Goal: Navigation & Orientation: Find specific page/section

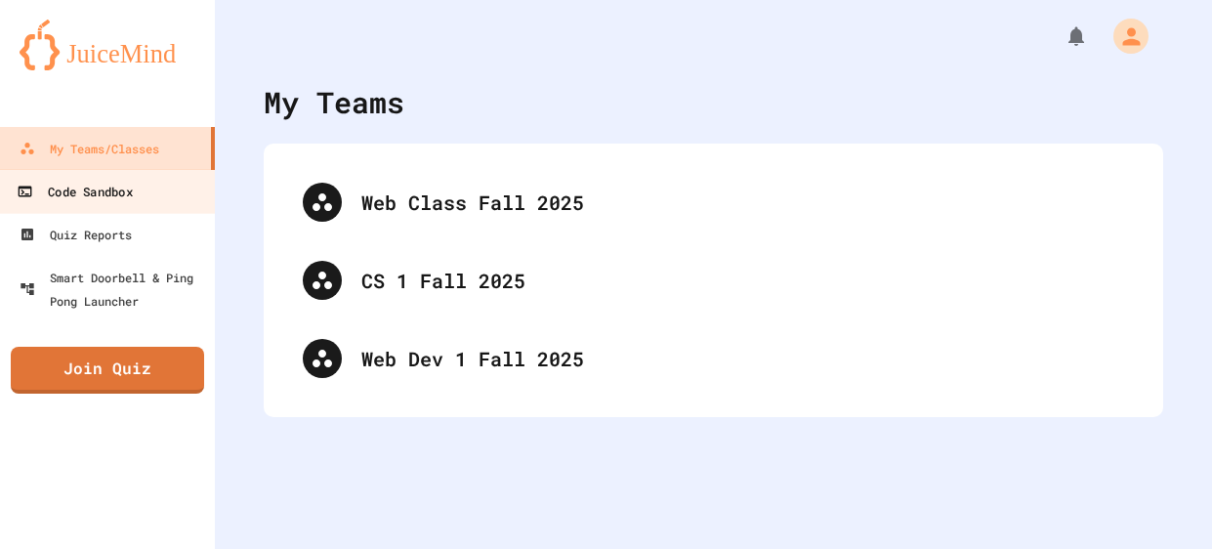
click at [166, 191] on link "Code Sandbox" at bounding box center [108, 191] width 222 height 44
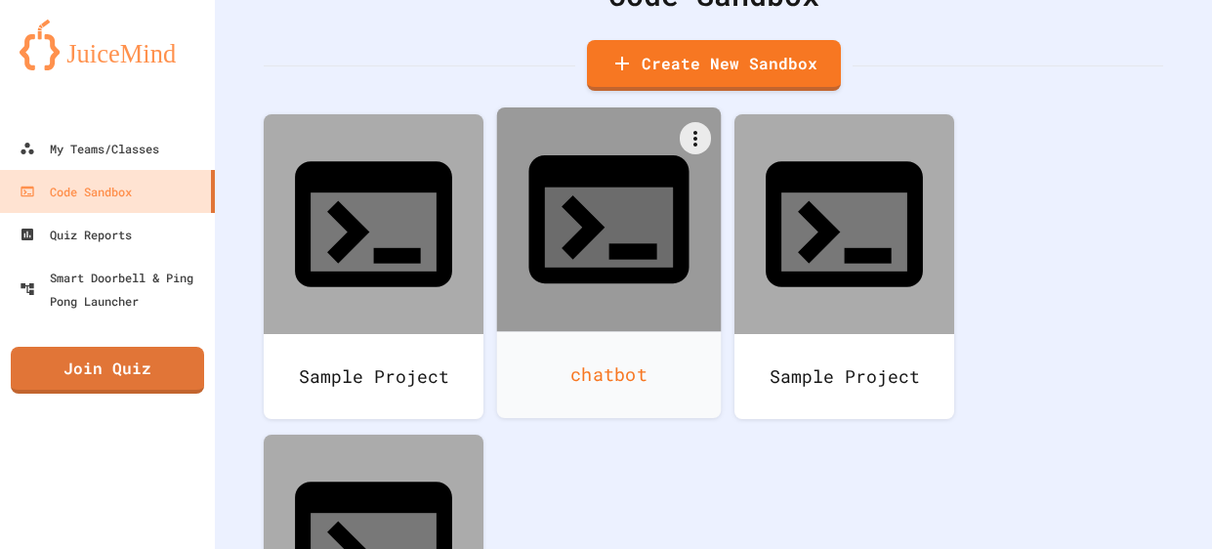
scroll to position [126, 0]
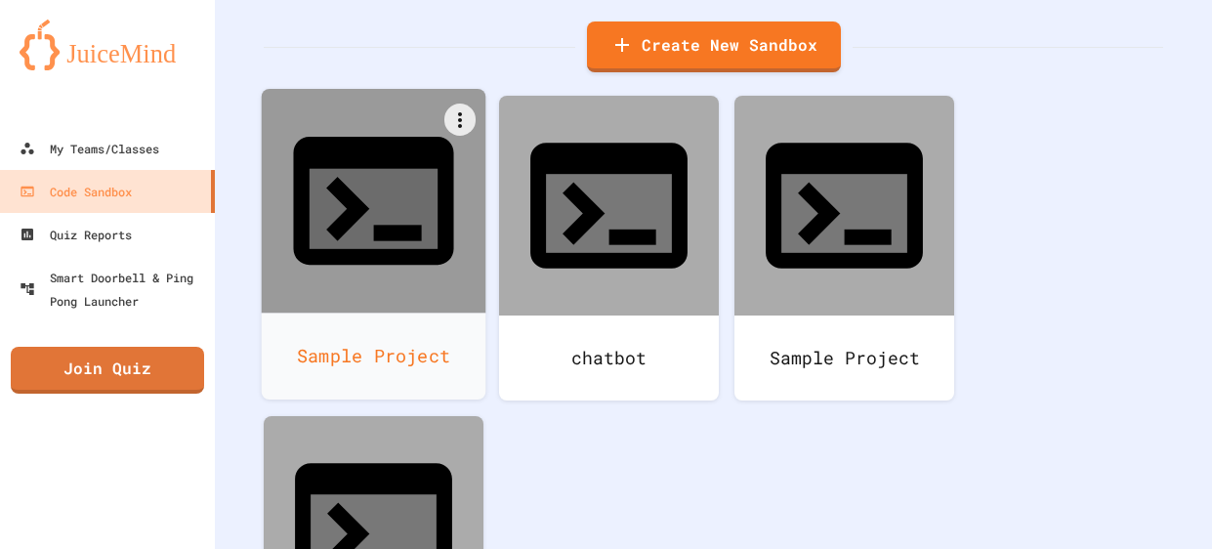
click at [380, 313] on div "Sample Project" at bounding box center [374, 356] width 225 height 87
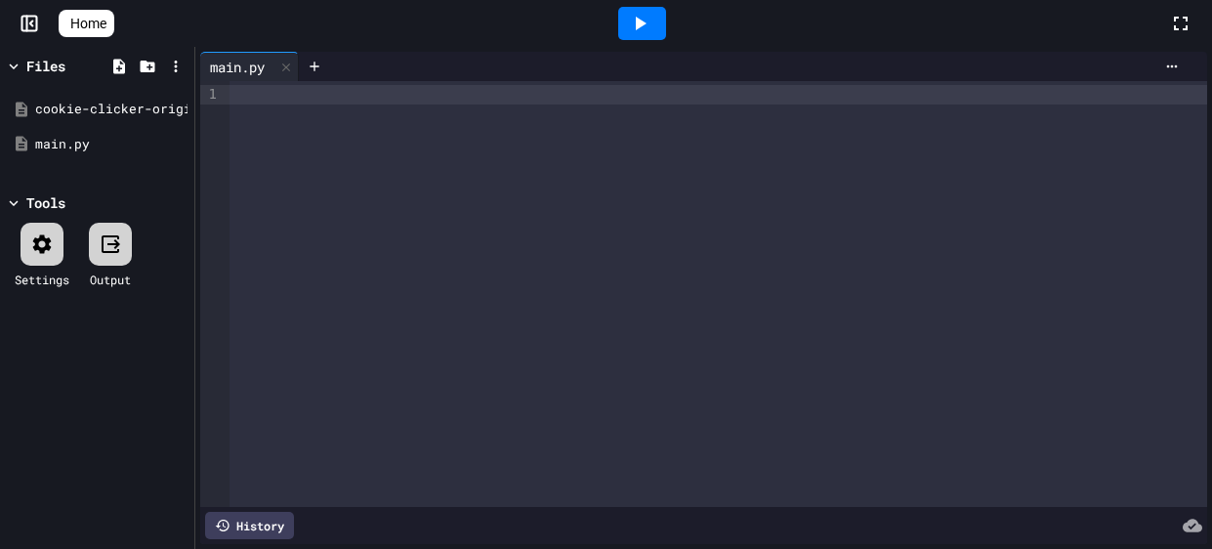
click at [35, 21] on icon at bounding box center [30, 24] width 20 height 20
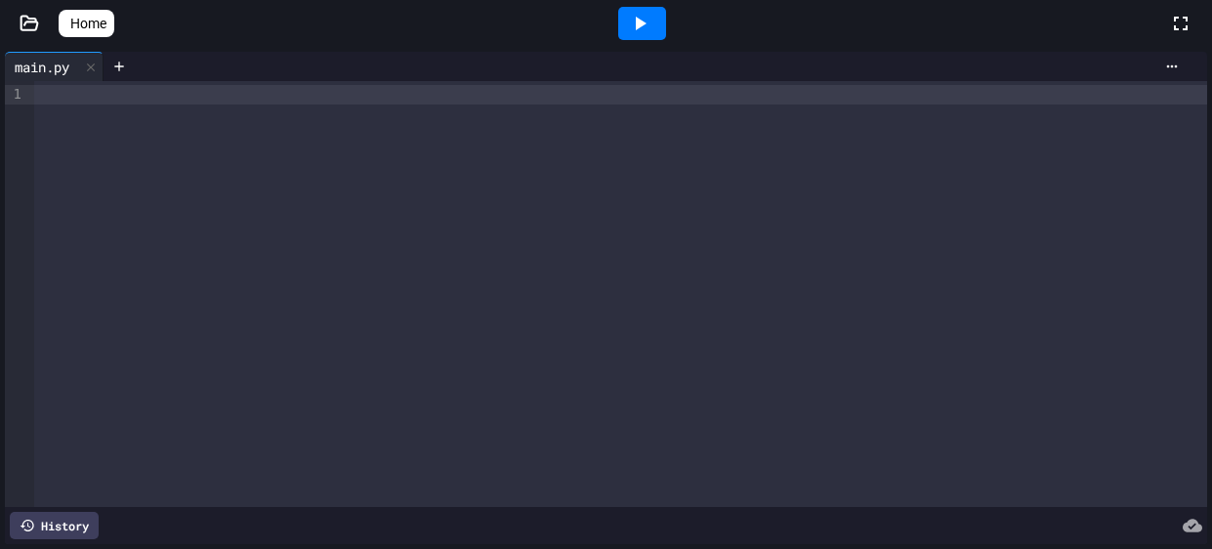
click at [94, 15] on span "Home" at bounding box center [88, 24] width 36 height 20
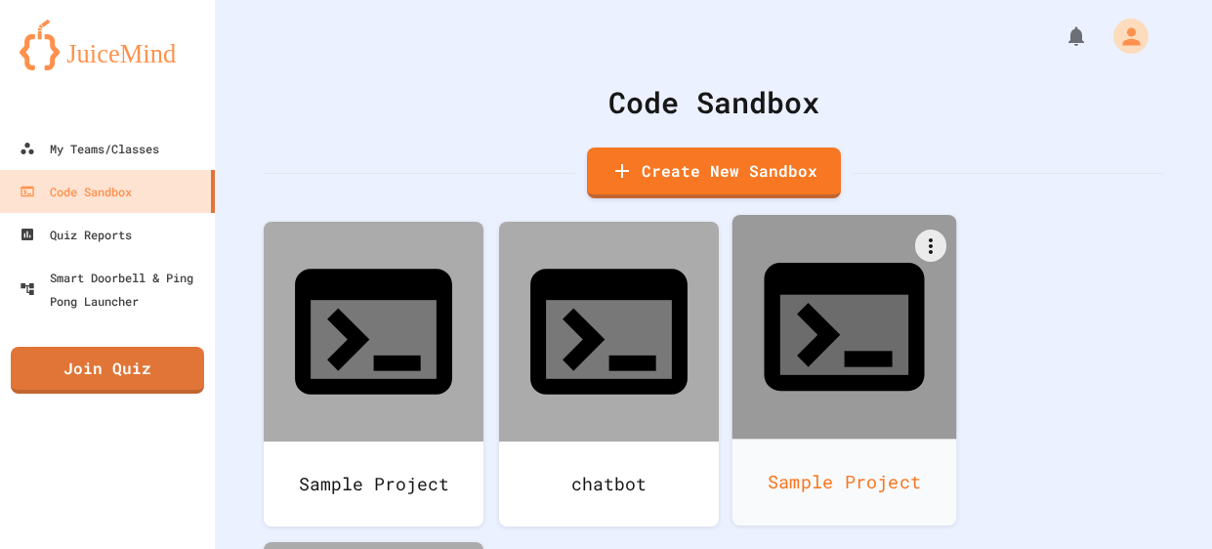
scroll to position [126, 0]
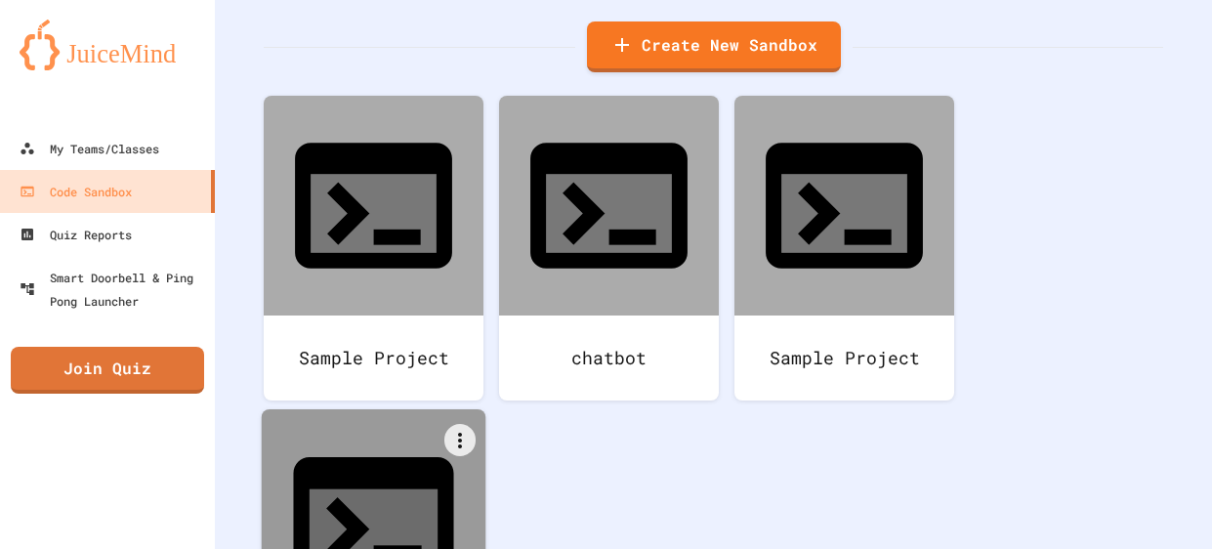
click at [421, 425] on div at bounding box center [374, 521] width 225 height 225
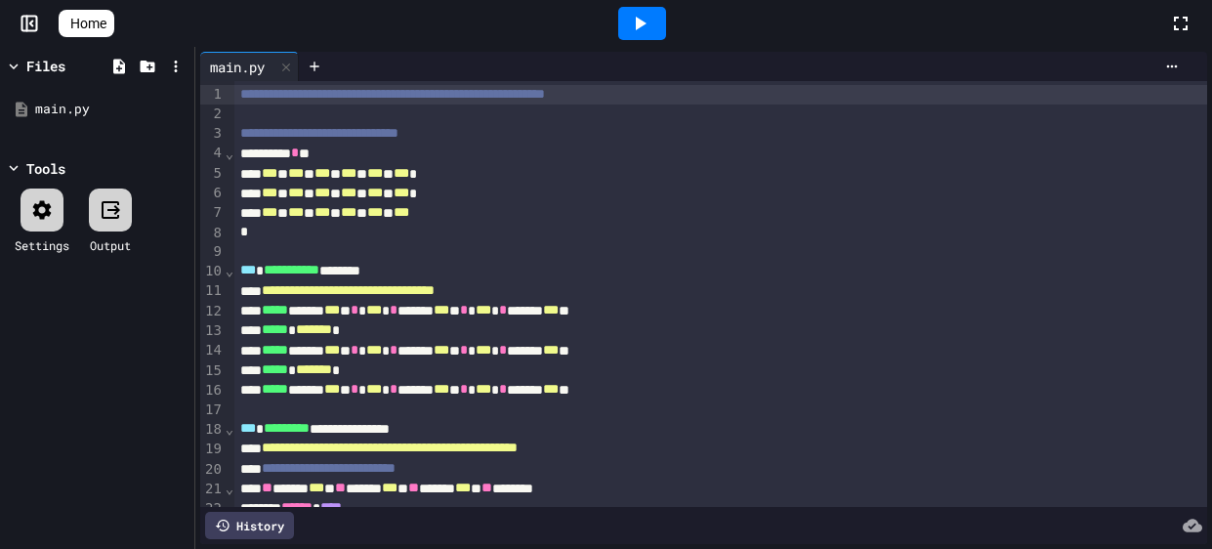
click at [96, 29] on span "Home" at bounding box center [88, 24] width 36 height 20
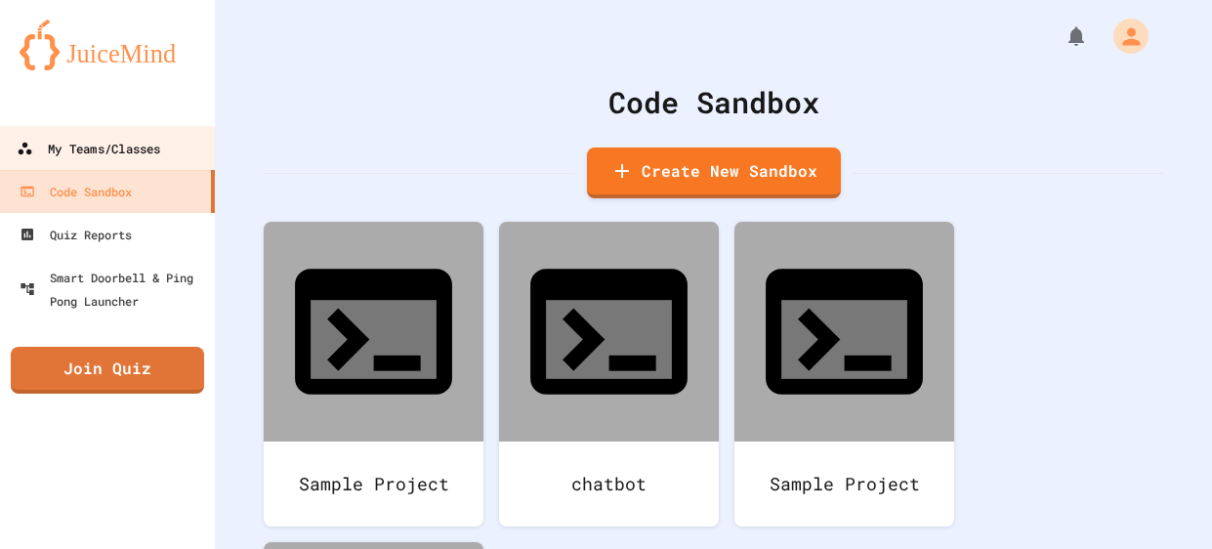
click at [116, 149] on div "My Teams/Classes" at bounding box center [89, 149] width 144 height 24
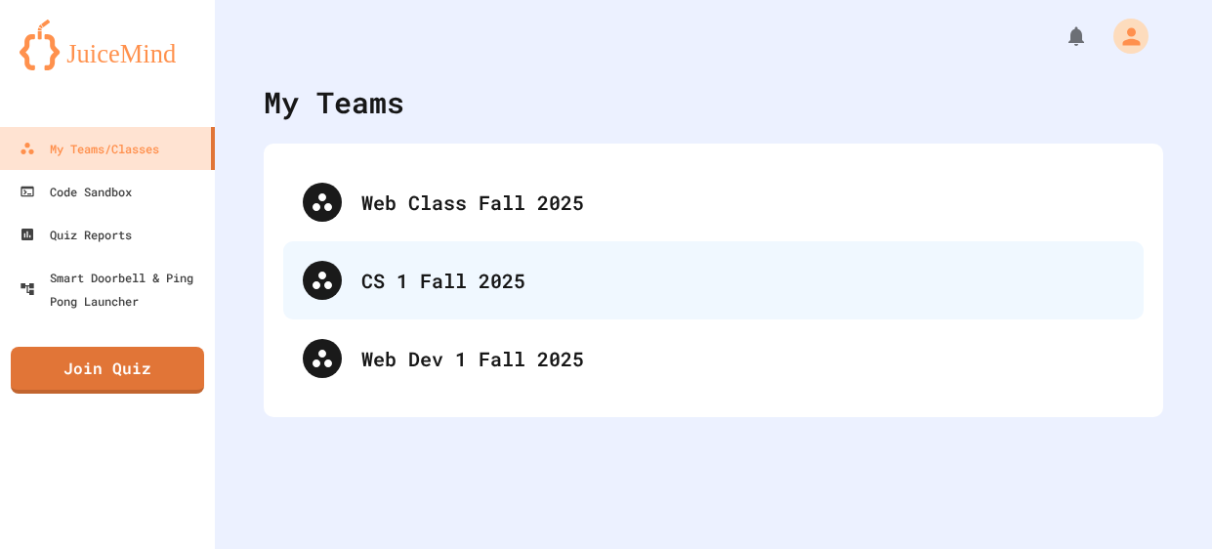
click at [509, 301] on div "CS 1 Fall 2025" at bounding box center [713, 280] width 861 height 78
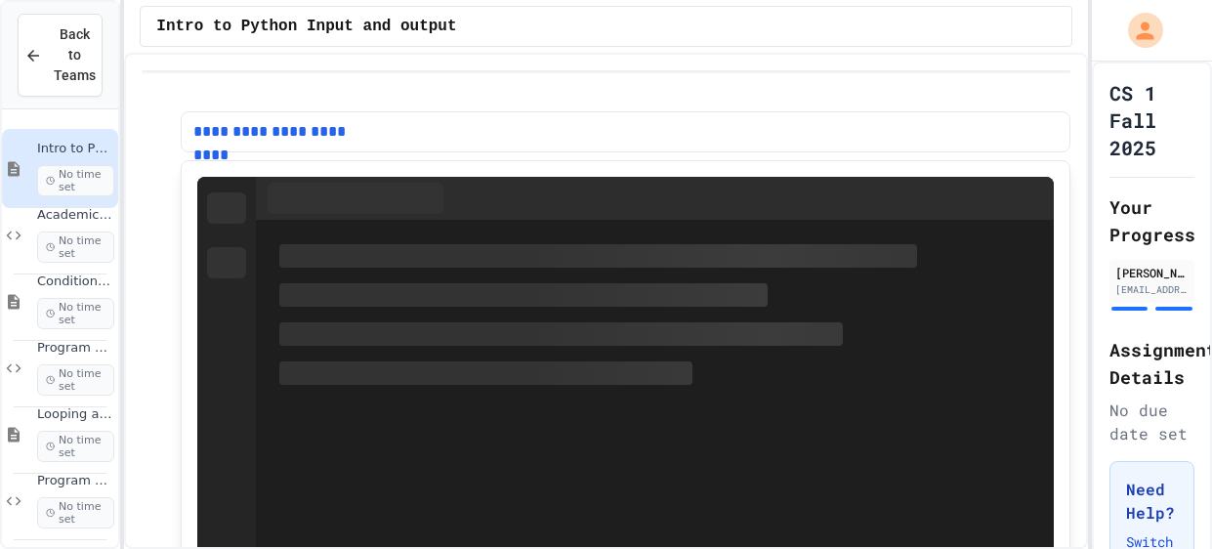
click at [48, 99] on div "Back to Teams" at bounding box center [60, 55] width 116 height 107
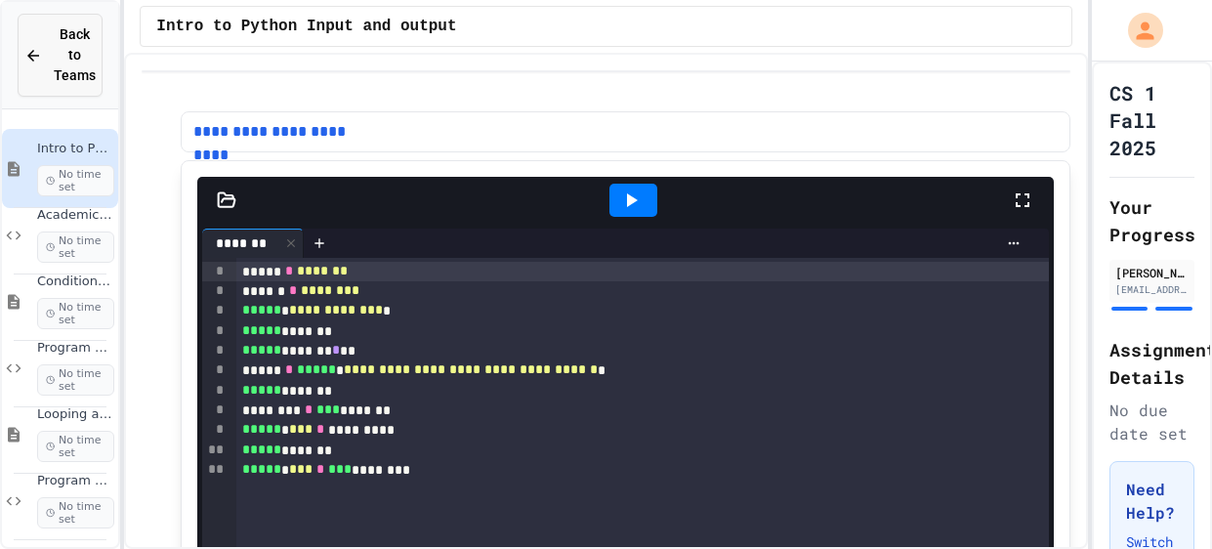
click at [69, 86] on button "Back to Teams" at bounding box center [60, 55] width 85 height 83
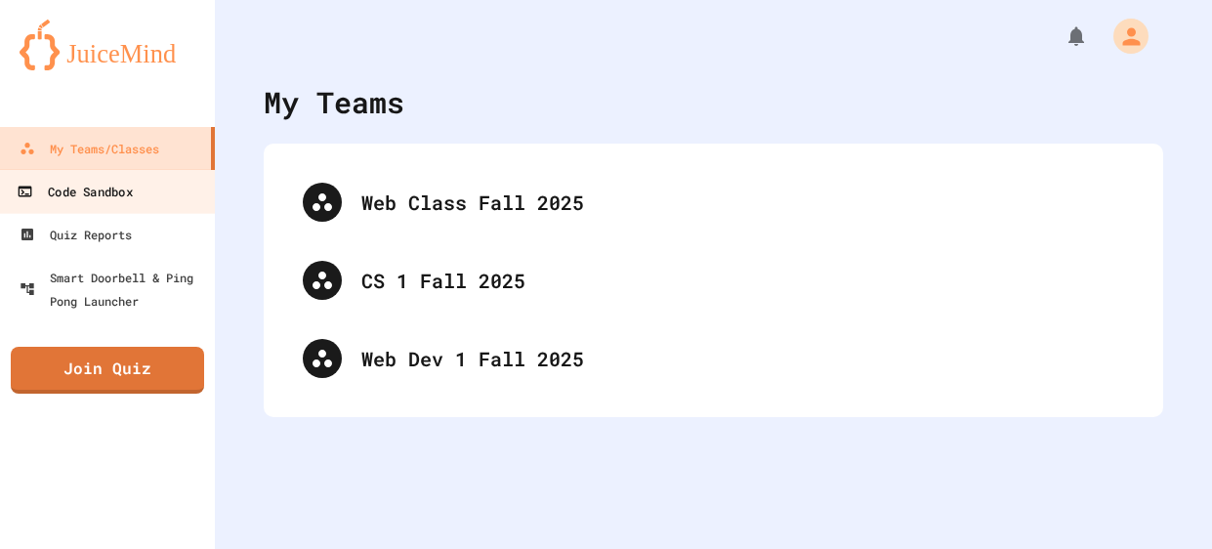
click at [98, 204] on link "Code Sandbox" at bounding box center [108, 191] width 222 height 44
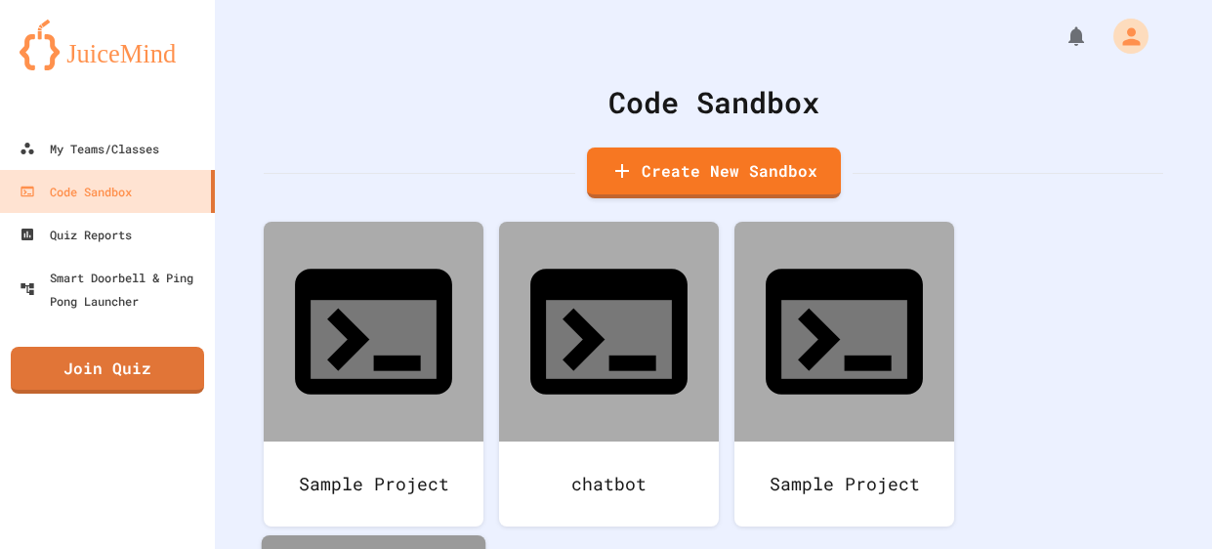
scroll to position [126, 0]
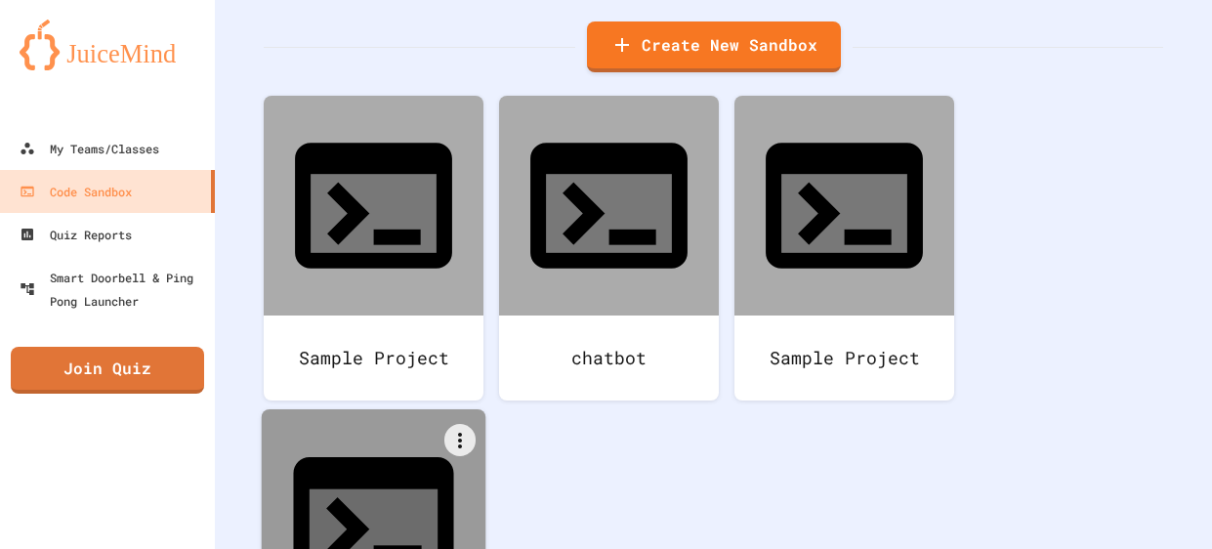
click at [348, 425] on icon at bounding box center [373, 521] width 192 height 192
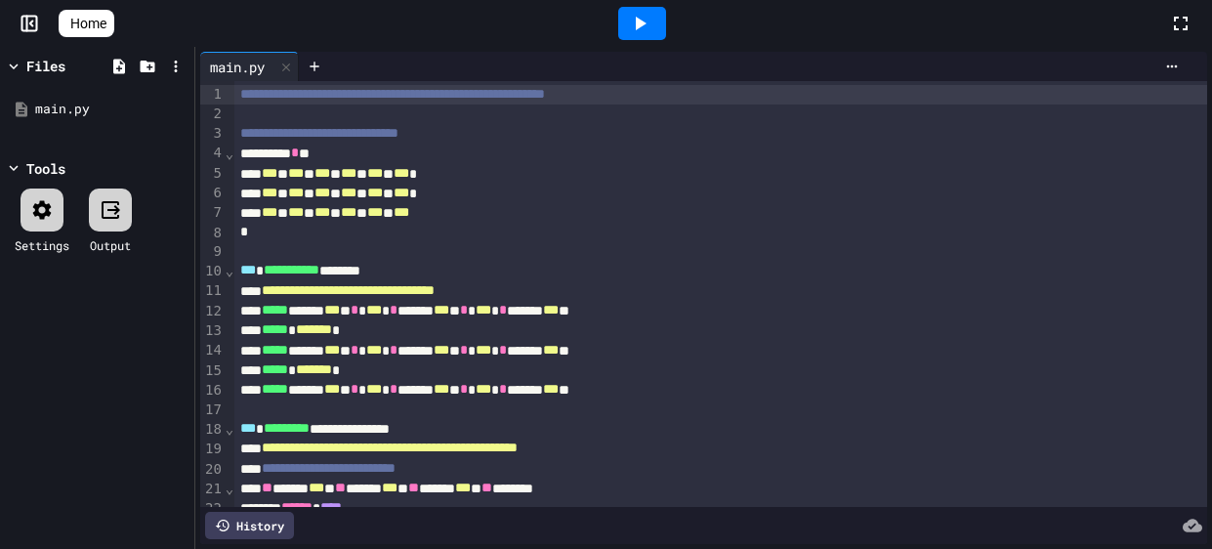
click at [106, 23] on span "Home" at bounding box center [88, 24] width 36 height 20
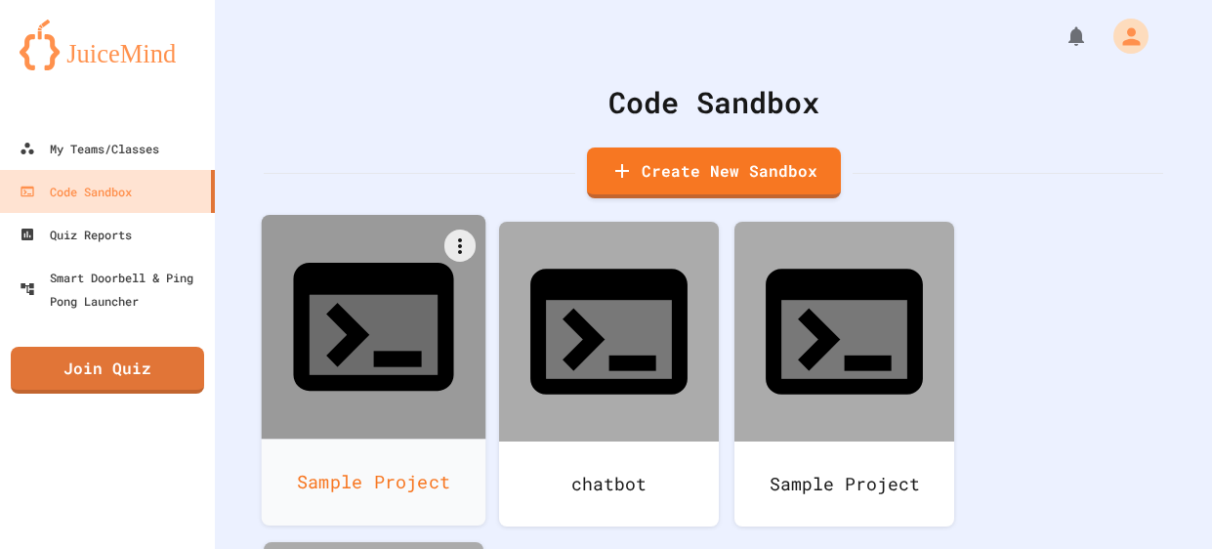
scroll to position [126, 0]
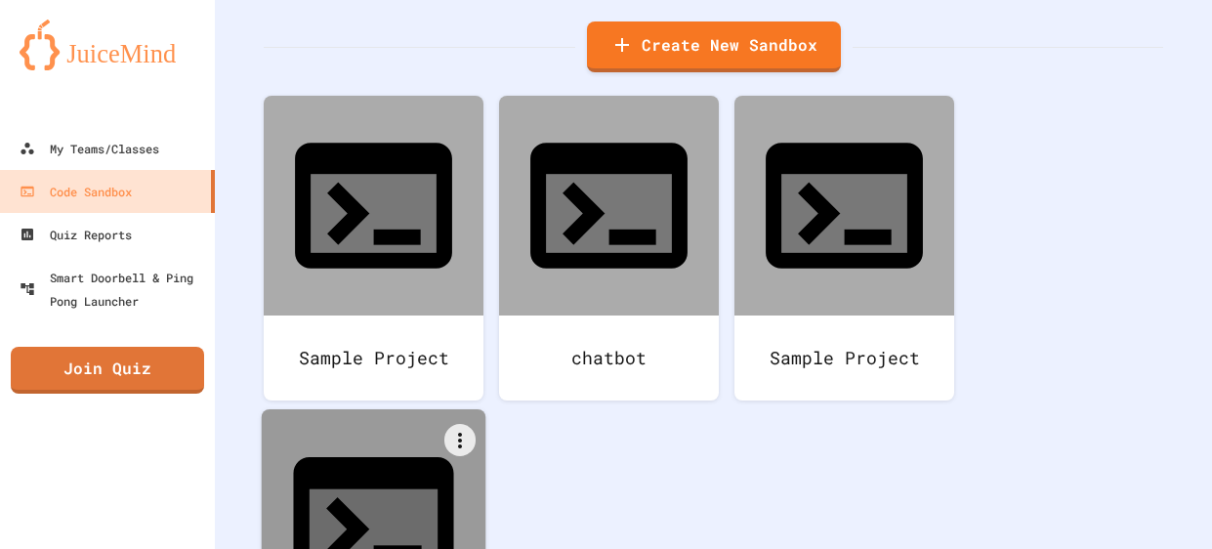
click at [407, 425] on icon at bounding box center [373, 521] width 192 height 192
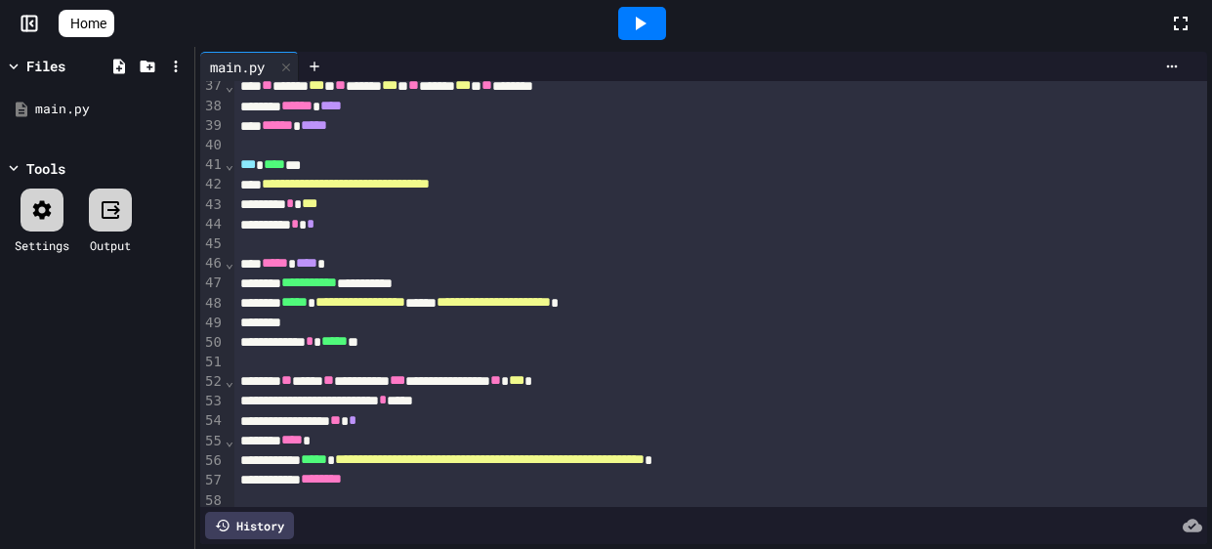
scroll to position [1203, 0]
